Goal: Task Accomplishment & Management: Manage account settings

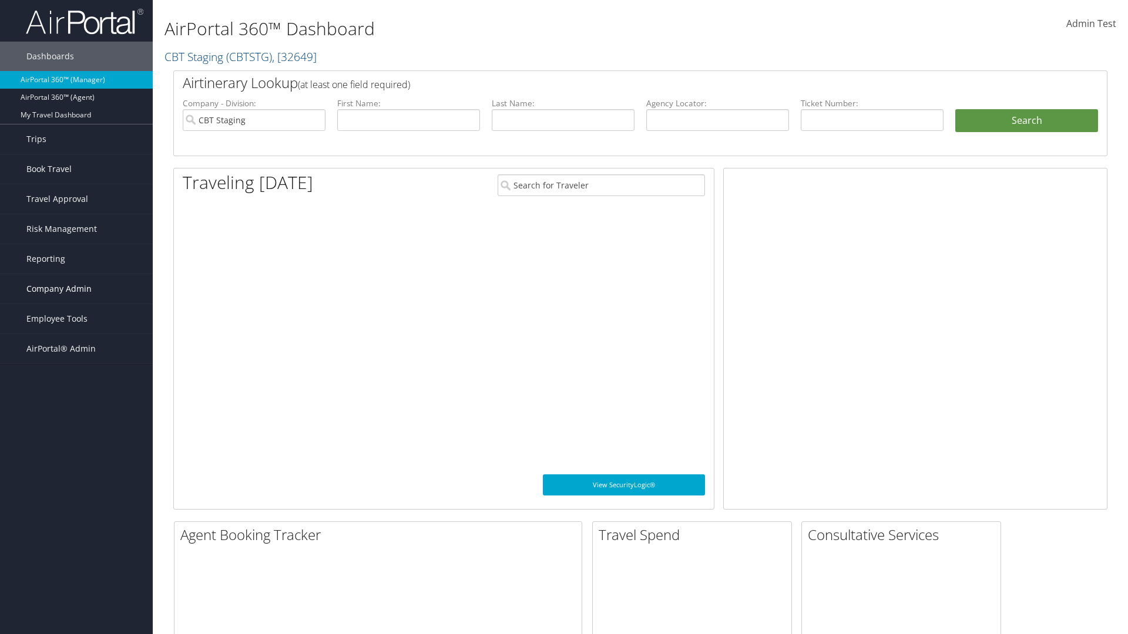
click at [76, 289] on span "Company Admin" at bounding box center [58, 288] width 65 height 29
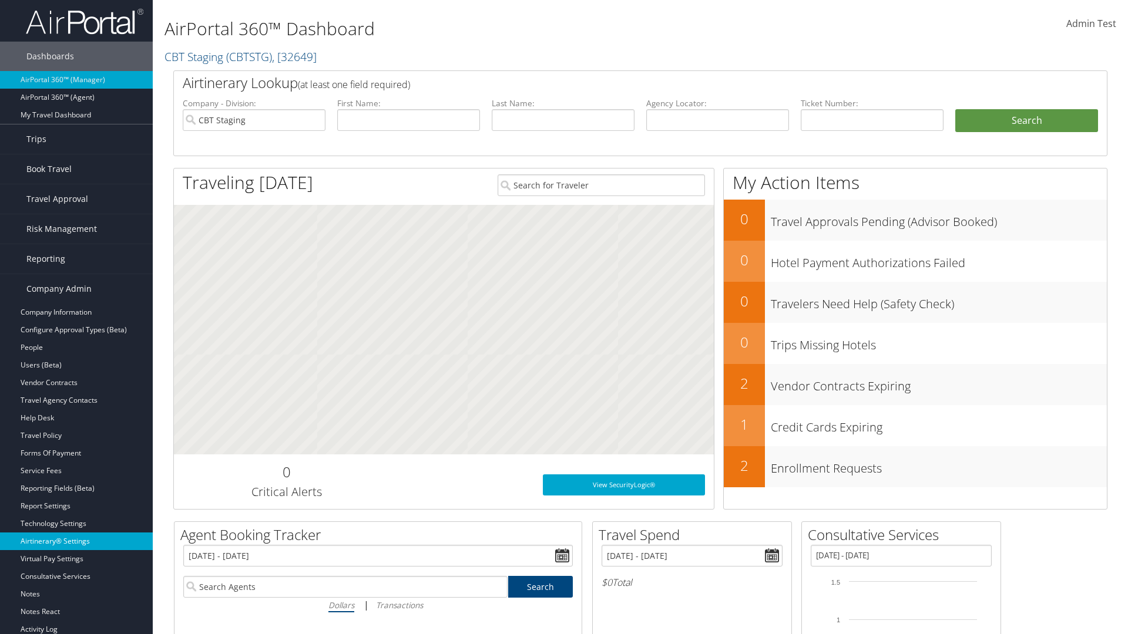
click at [76, 541] on link "Airtinerary® Settings" at bounding box center [76, 542] width 153 height 18
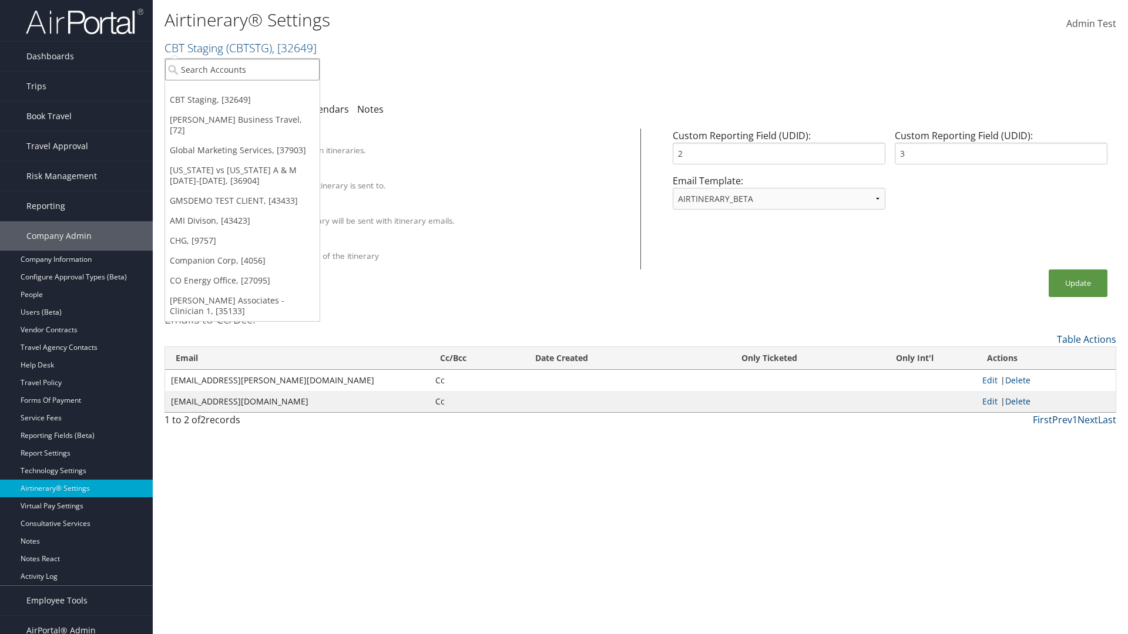
click at [242, 69] on input "search" at bounding box center [242, 70] width 154 height 22
type input "GMSDEMO Test"
click at [274, 91] on div "GMSDEMO TEST CLIENT (GMSDEMOCHILDR), [43433]" at bounding box center [275, 91] width 232 height 11
